Goal: Transaction & Acquisition: Subscribe to service/newsletter

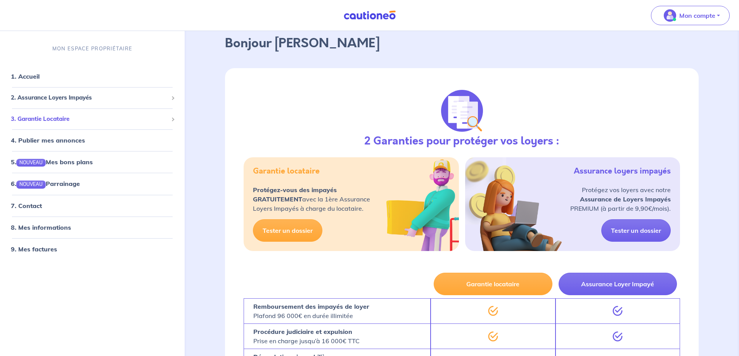
click at [132, 112] on div "3. Garantie Locataire" at bounding box center [92, 119] width 178 height 15
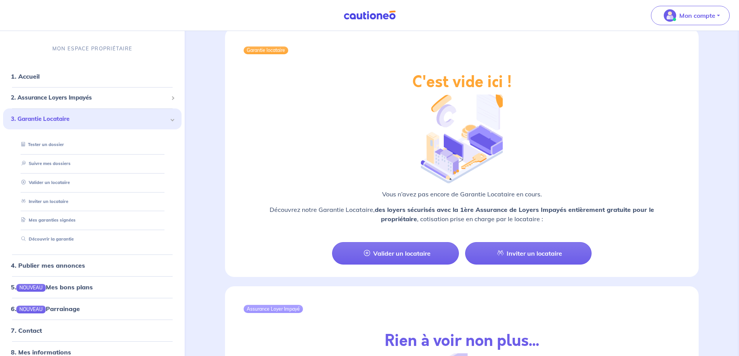
scroll to position [511, 0]
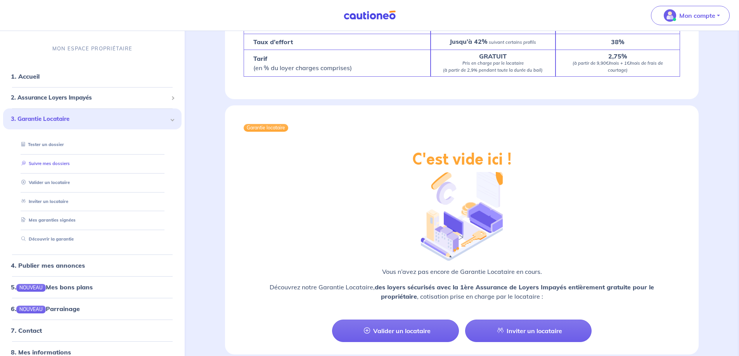
click at [55, 162] on link "Suivre mes dossiers" at bounding box center [44, 163] width 52 height 5
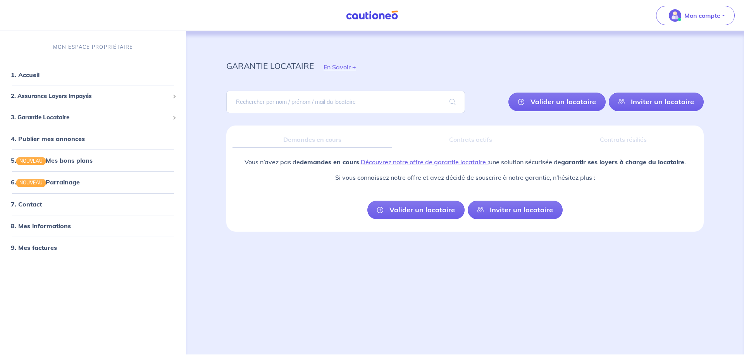
click at [479, 139] on div "Contrats actifs" at bounding box center [471, 140] width 145 height 16
click at [91, 118] on span "3. Garantie Locataire" at bounding box center [90, 117] width 159 height 9
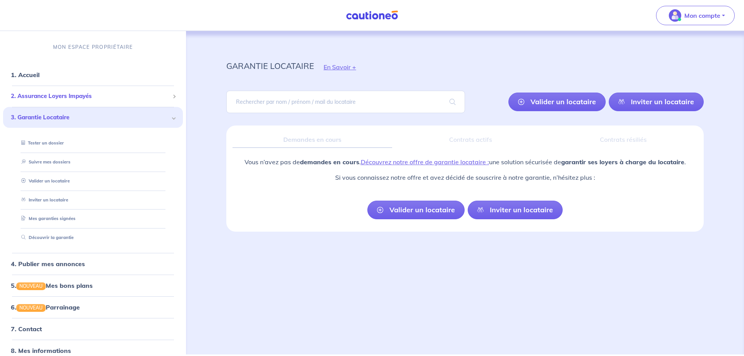
click at [93, 96] on span "2. Assurance Loyers Impayés" at bounding box center [90, 96] width 159 height 9
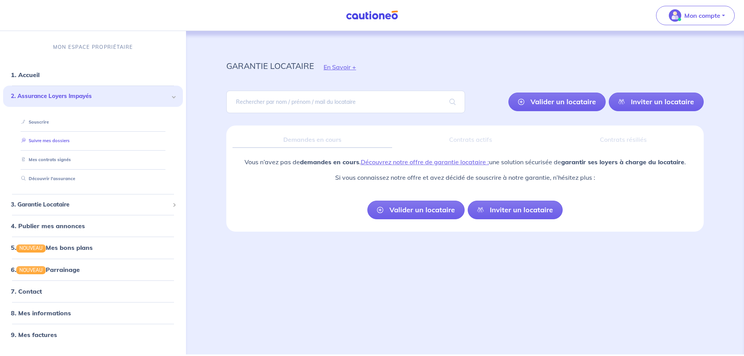
click at [59, 141] on link "Suivre mes dossiers" at bounding box center [44, 140] width 52 height 5
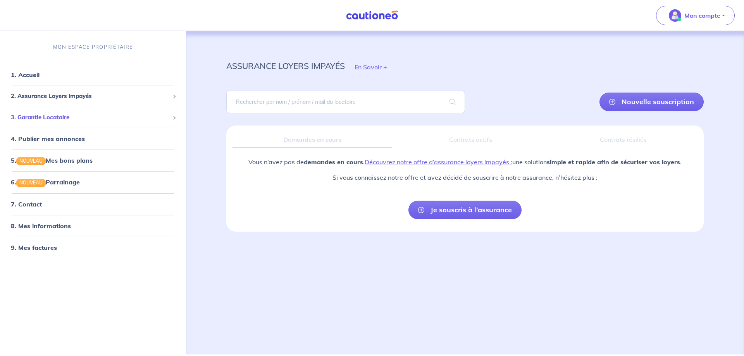
click at [74, 113] on span "3. Garantie Locataire" at bounding box center [90, 117] width 159 height 9
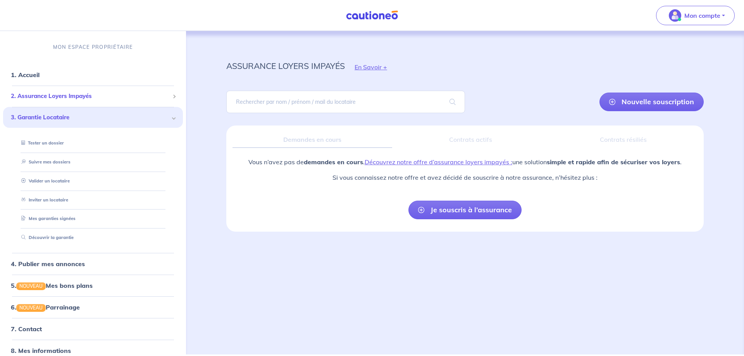
click at [82, 98] on span "2. Assurance Loyers Impayés" at bounding box center [90, 96] width 159 height 9
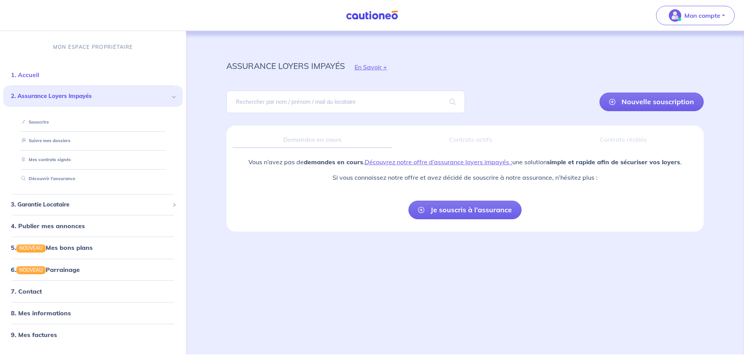
click at [39, 79] on link "1. Accueil" at bounding box center [25, 75] width 28 height 8
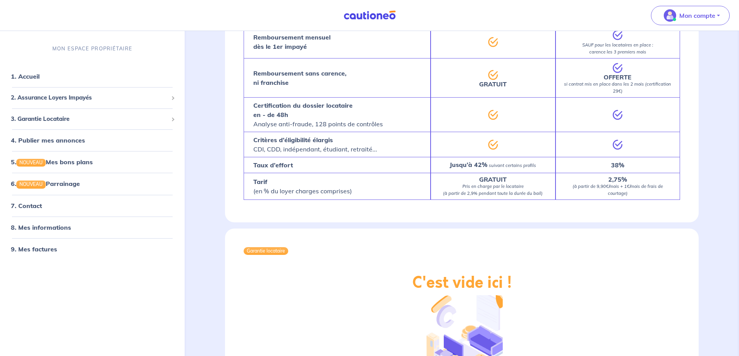
scroll to position [543, 0]
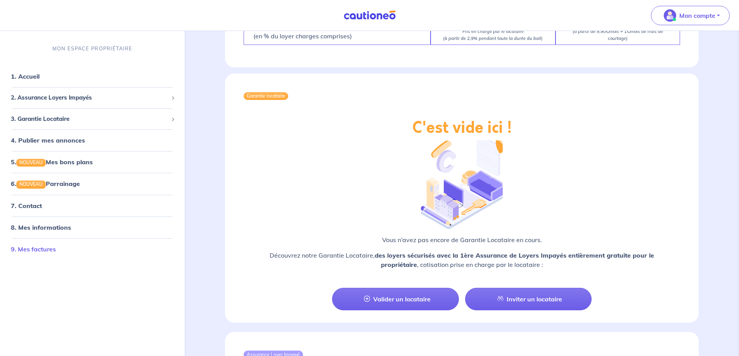
click at [49, 251] on link "9. Mes factures" at bounding box center [33, 249] width 45 height 8
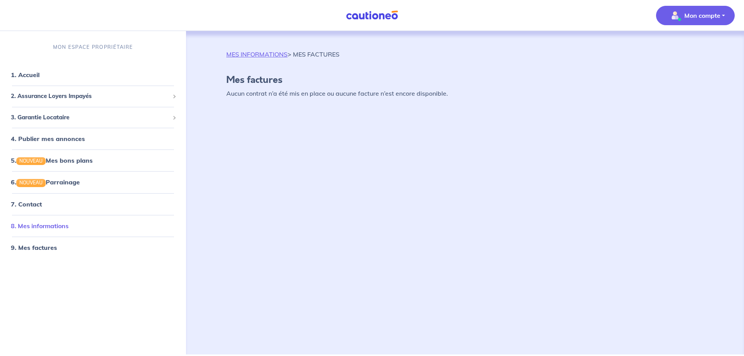
click at [52, 227] on link "8. Mes informations" at bounding box center [40, 226] width 58 height 8
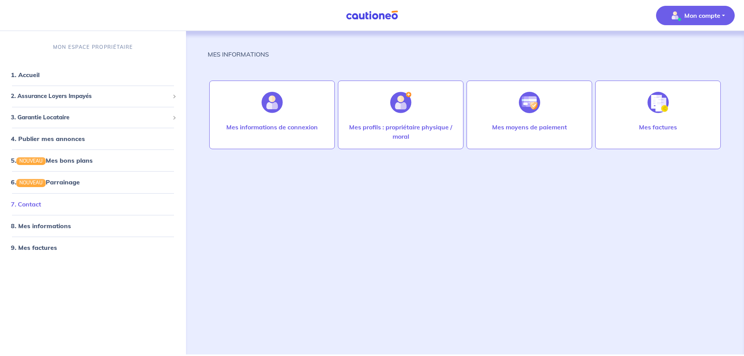
click at [41, 207] on link "7. Contact" at bounding box center [26, 204] width 30 height 8
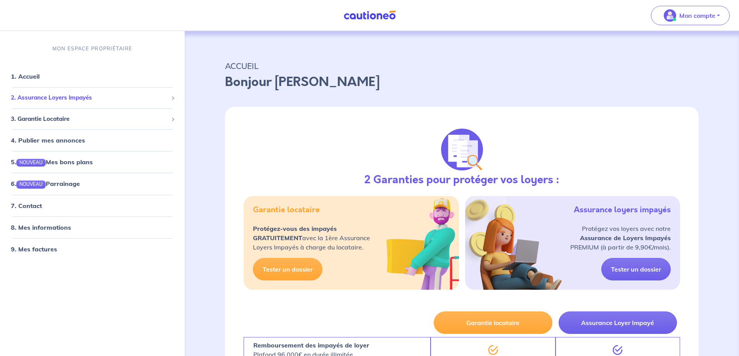
click at [89, 96] on span "2. Assurance Loyers Impayés" at bounding box center [89, 97] width 157 height 9
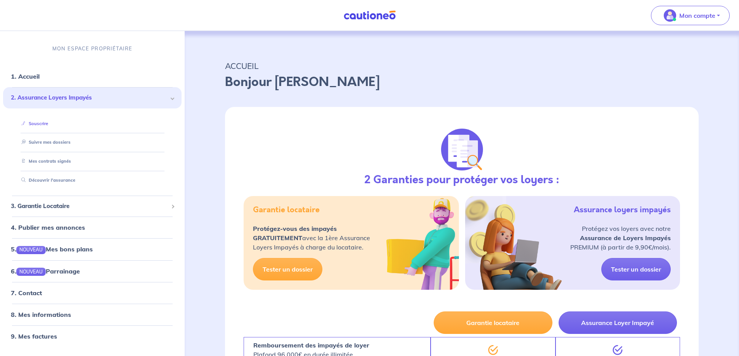
click at [47, 124] on link "Souscrire" at bounding box center [33, 123] width 30 height 5
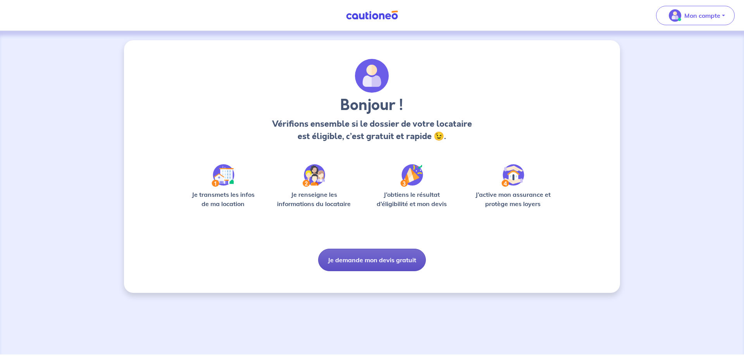
click at [369, 257] on button "Je demande mon devis gratuit" at bounding box center [372, 260] width 108 height 22
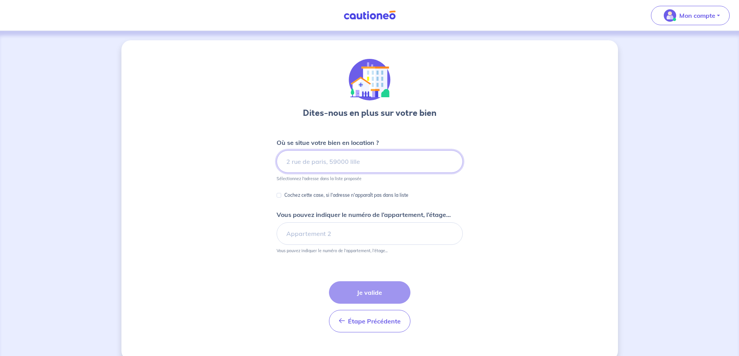
click at [342, 160] on input at bounding box center [369, 161] width 186 height 22
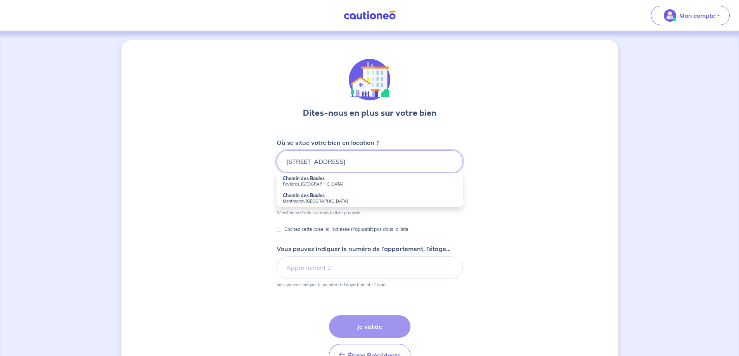
type input "53 chemin des boules 13111"
click at [596, 285] on div "Dites-nous en plus sur votre bien Où se situe votre bien en location ? 53 chemi…" at bounding box center [369, 217] width 496 height 354
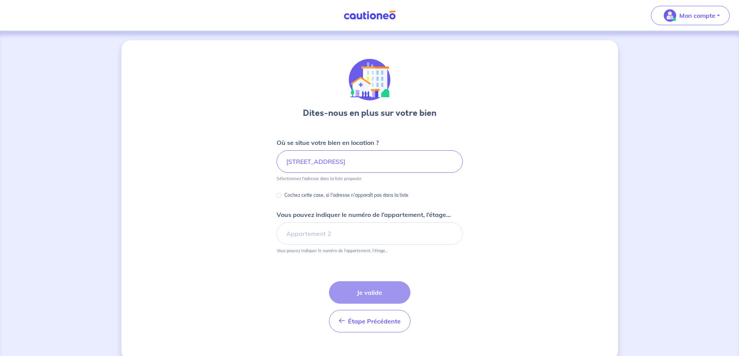
click at [308, 193] on p "Cochez cette case, si l'adresse n'apparaît pas dans la liste" at bounding box center [346, 195] width 124 height 9
click at [281, 193] on input "Cochez cette case, si l'adresse n'apparaît pas dans la liste" at bounding box center [278, 195] width 5 height 5
checkbox input "true"
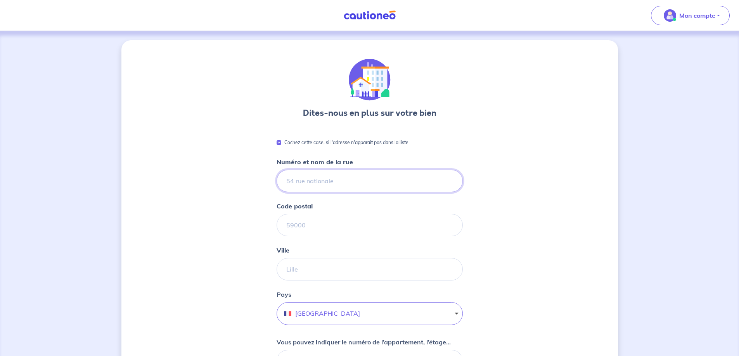
click at [336, 177] on input "Numéro et nom de la rue" at bounding box center [369, 181] width 186 height 22
type input "53 chemin des boules"
click at [320, 221] on input "Code postal" at bounding box center [369, 225] width 186 height 22
type input "13111"
click at [312, 265] on input "Ville" at bounding box center [369, 269] width 186 height 22
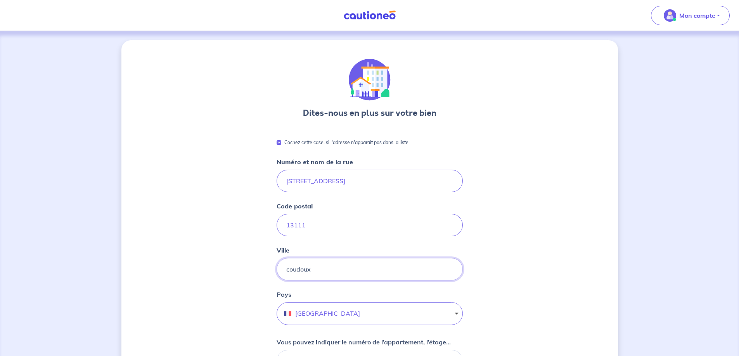
scroll to position [116, 0]
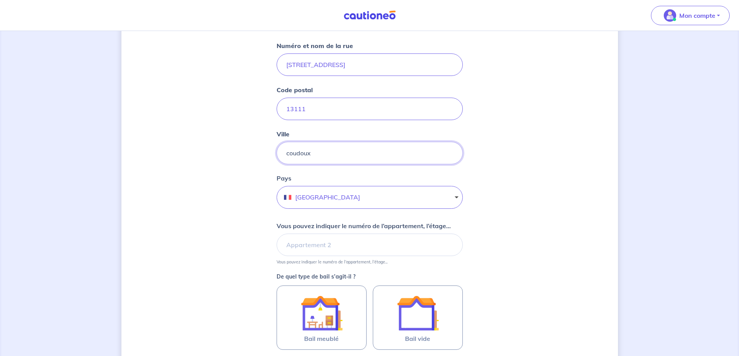
type input "coudoux"
click at [358, 243] on input "Vous pouvez indiquer le numéro de l’appartement, l’étage..." at bounding box center [369, 245] width 186 height 22
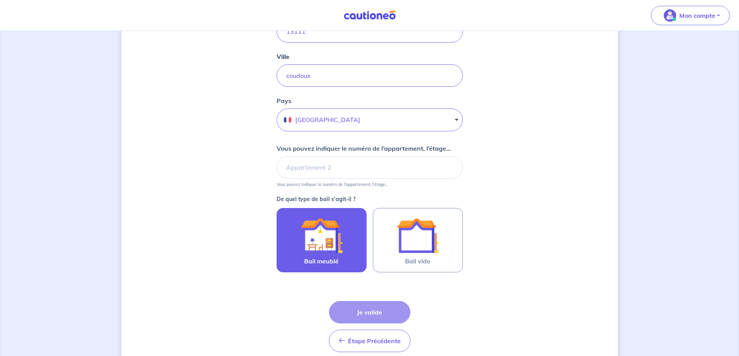
scroll to position [227, 0]
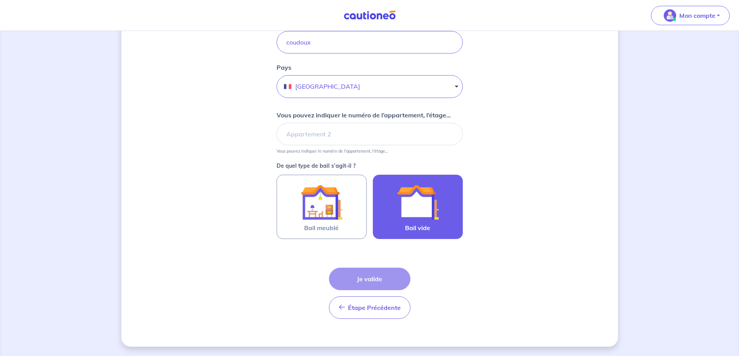
click at [385, 210] on div at bounding box center [417, 202] width 71 height 42
click at [0, 0] on input "Bail vide" at bounding box center [0, 0] width 0 height 0
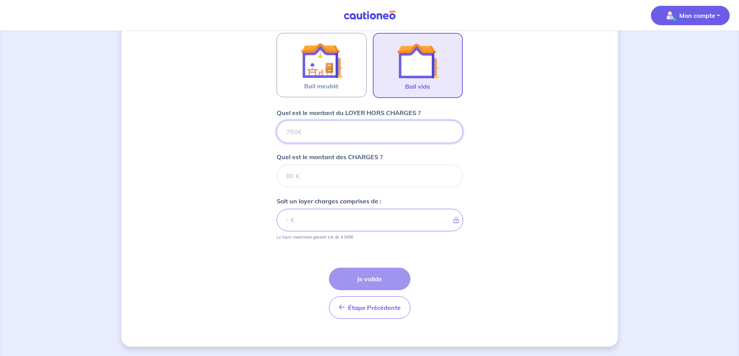
scroll to position [366, 0]
